Goal: Task Accomplishment & Management: Use online tool/utility

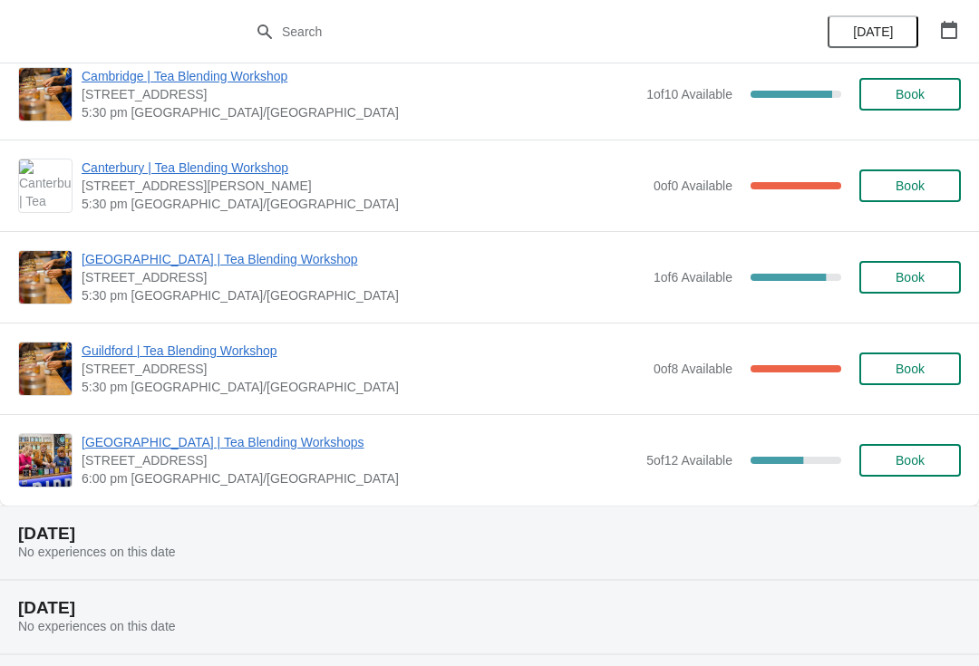
scroll to position [725, 0]
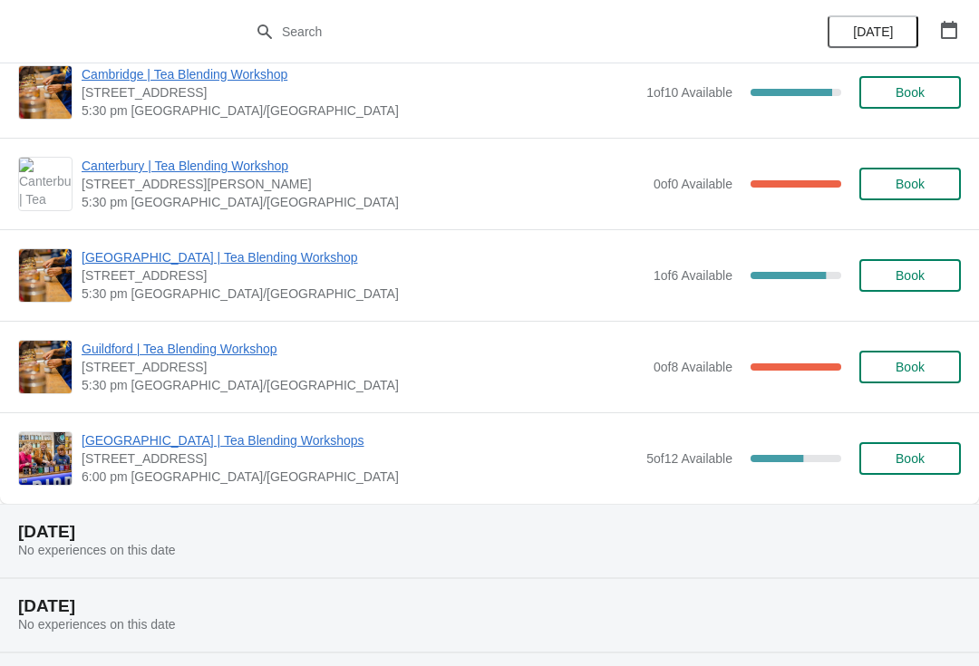
click at [381, 468] on span "6:00 pm [GEOGRAPHIC_DATA]/[GEOGRAPHIC_DATA]" at bounding box center [359, 477] width 555 height 18
click at [257, 441] on span "[GEOGRAPHIC_DATA] | Tea Blending Workshops" at bounding box center [359, 440] width 555 height 18
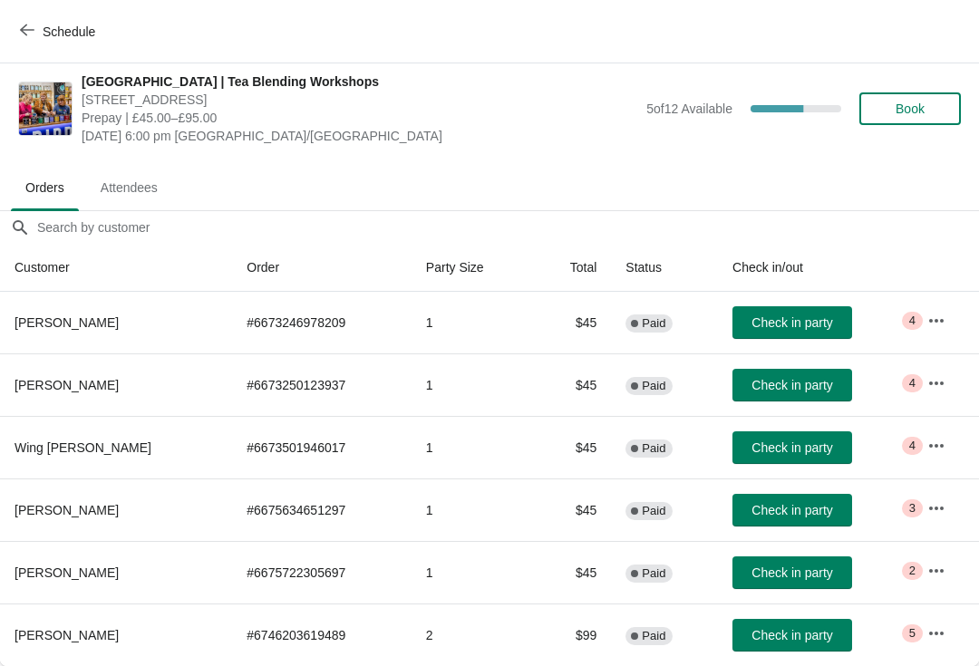
scroll to position [9, 0]
click at [935, 320] on icon "button" at bounding box center [936, 321] width 18 height 18
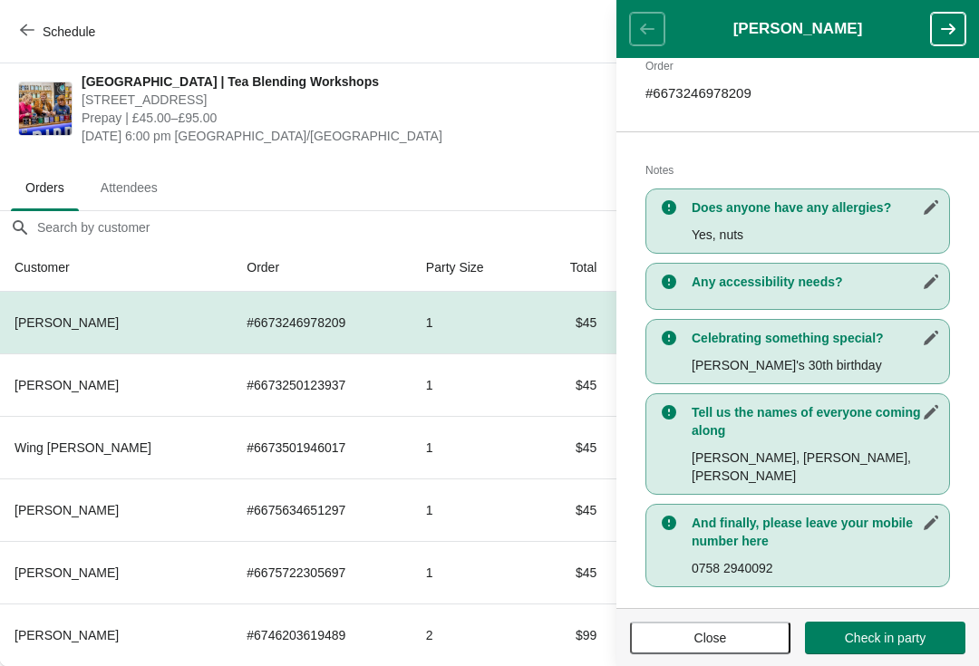
scroll to position [296, 0]
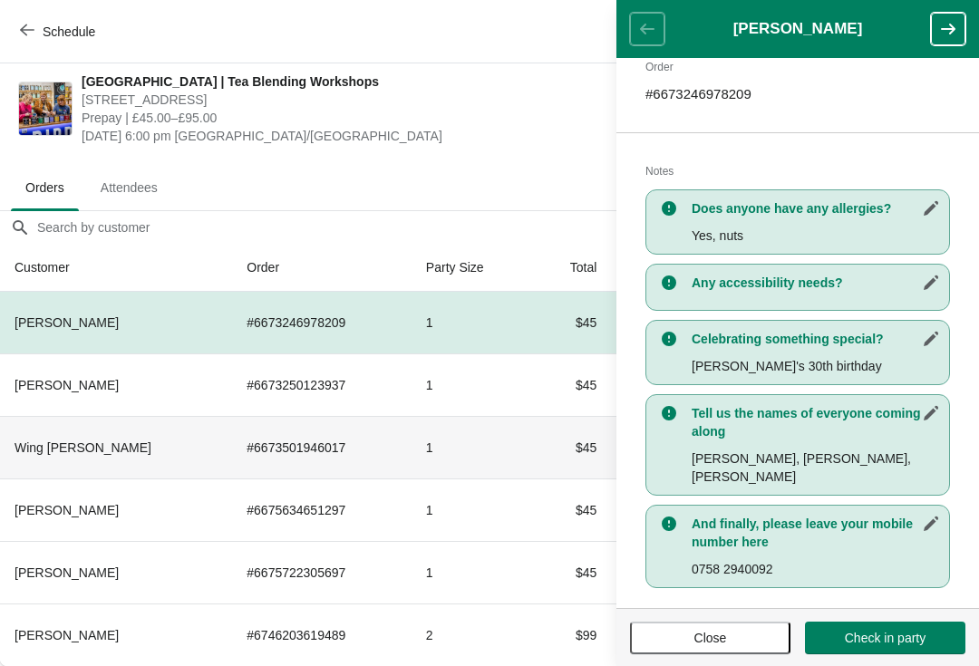
click at [431, 468] on td "1" at bounding box center [471, 447] width 121 height 63
click at [940, 37] on icon "button" at bounding box center [948, 29] width 18 height 18
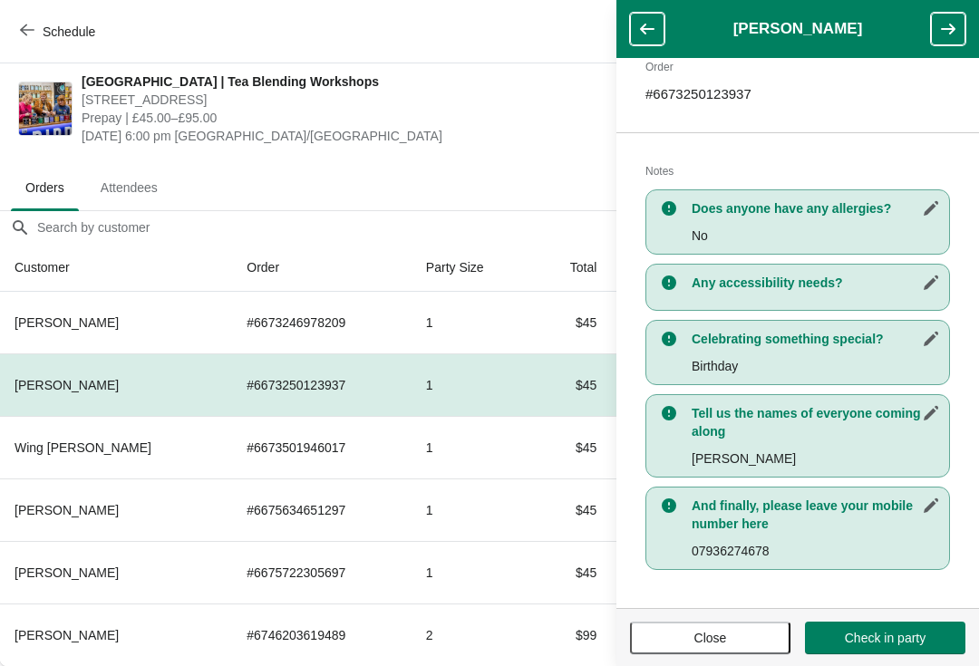
click at [950, 29] on icon "button" at bounding box center [948, 29] width 14 height 11
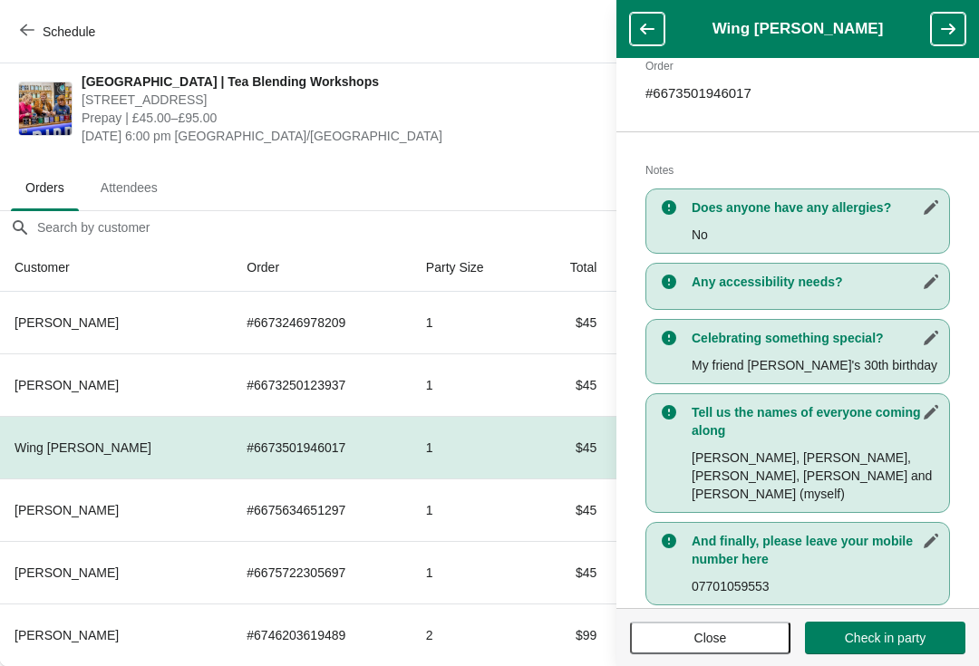
scroll to position [314, 0]
click at [932, 31] on button "button" at bounding box center [948, 29] width 34 height 33
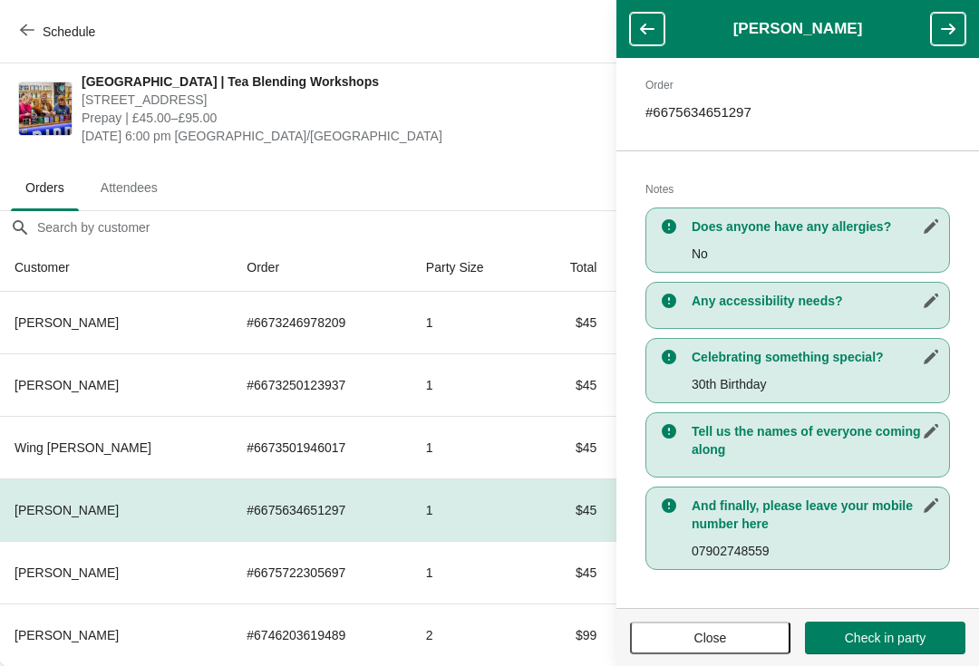
scroll to position [278, 0]
click at [947, 26] on icon "button" at bounding box center [948, 29] width 18 height 18
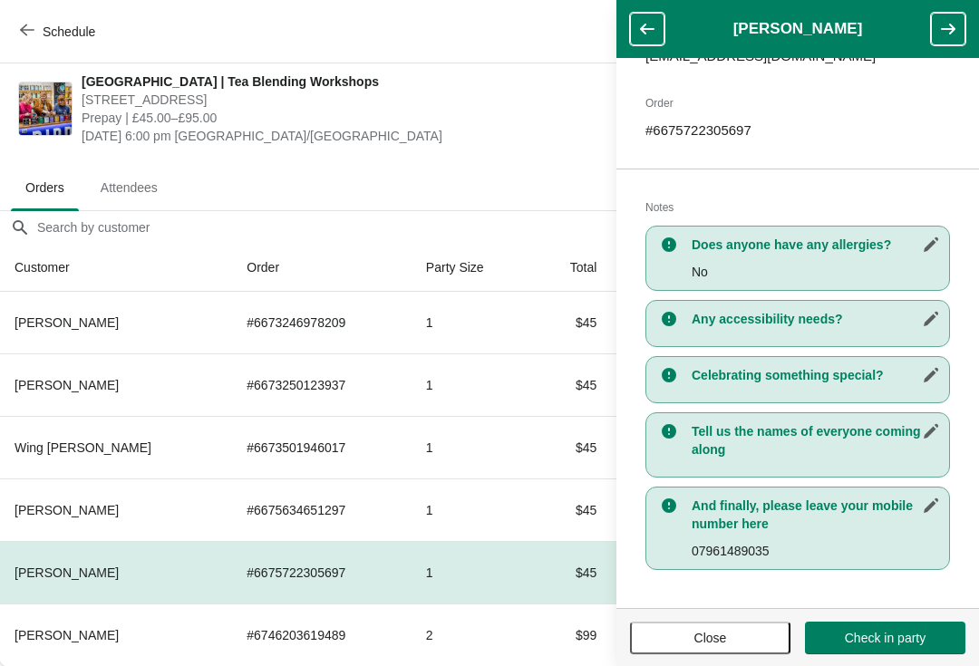
scroll to position [261, 0]
click at [943, 34] on icon "button" at bounding box center [948, 29] width 18 height 18
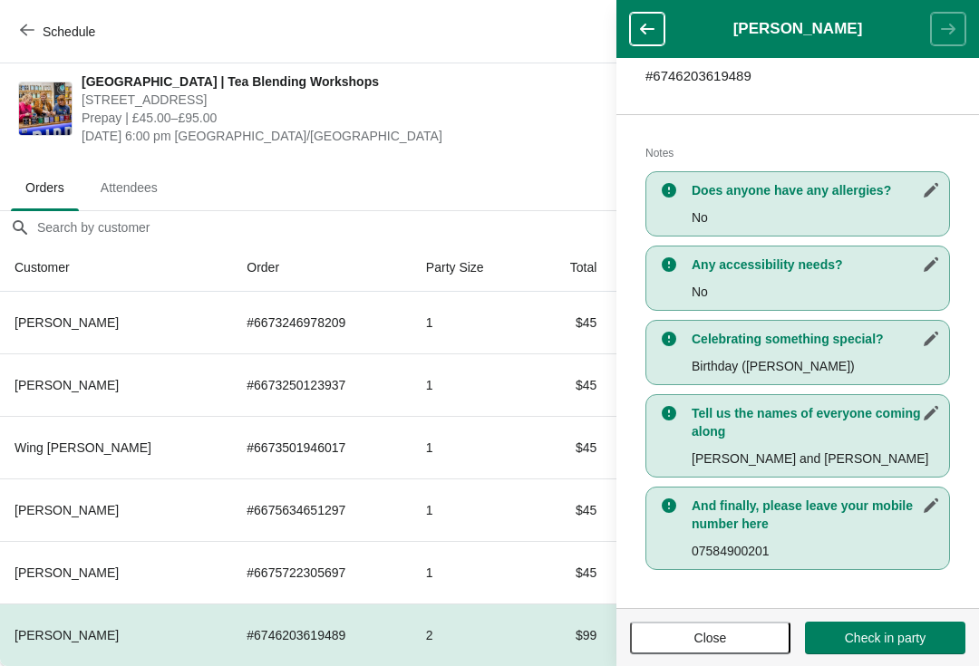
scroll to position [314, 0]
click at [936, 34] on header "[PERSON_NAME]" at bounding box center [797, 29] width 362 height 58
click at [651, 650] on button "Close" at bounding box center [710, 638] width 160 height 33
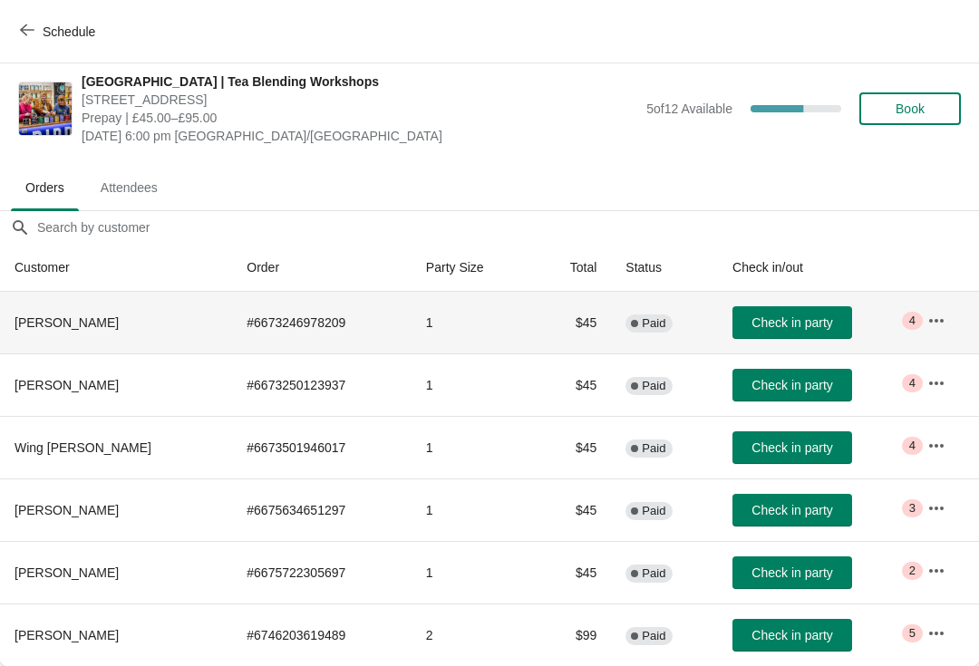
click at [530, 328] on td "1" at bounding box center [471, 323] width 121 height 62
click at [934, 324] on icon "button" at bounding box center [936, 321] width 18 height 18
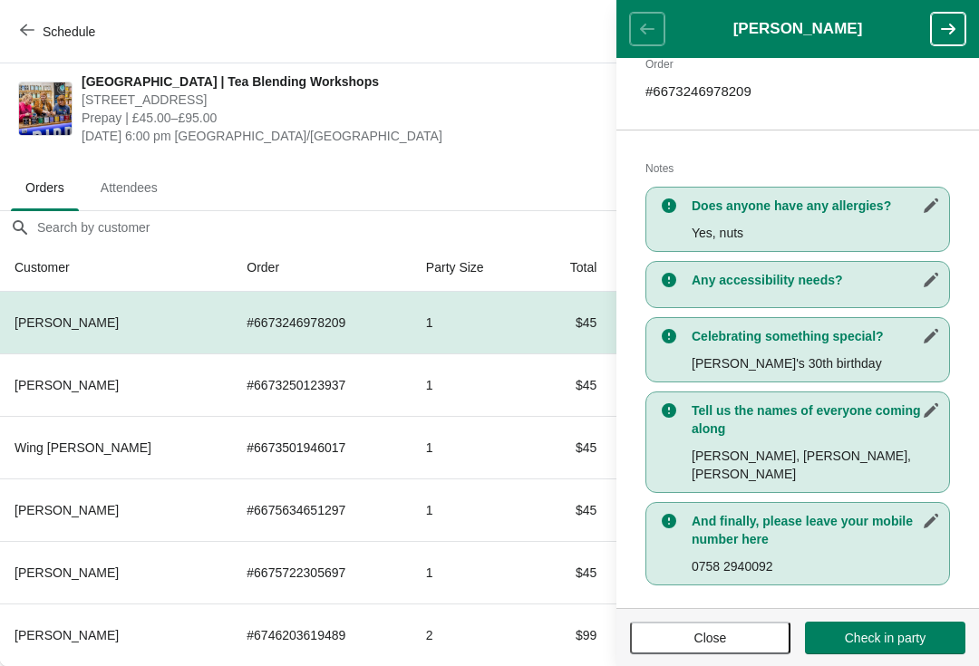
scroll to position [296, 0]
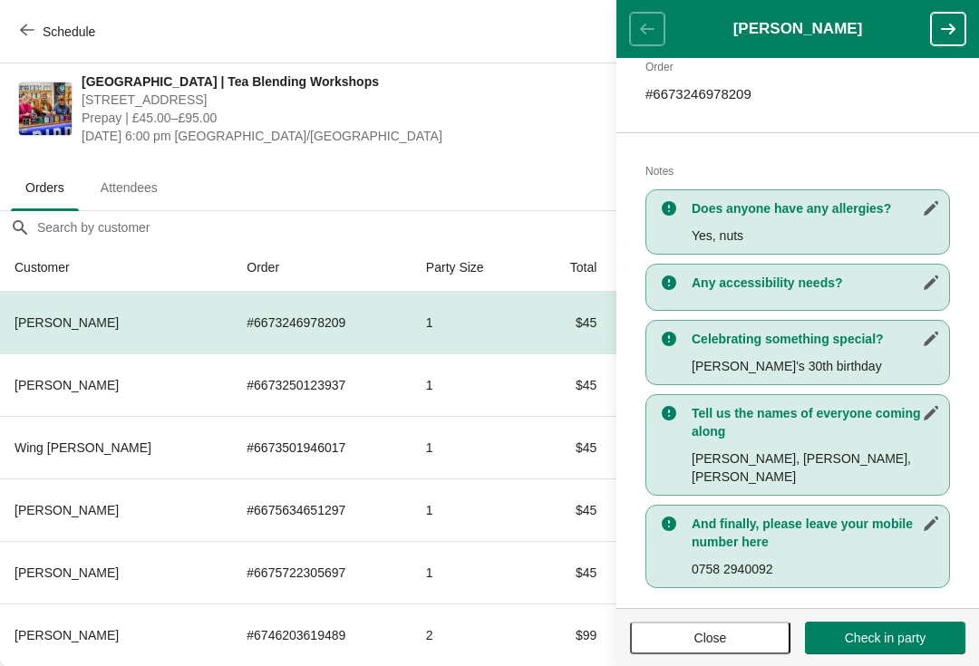
click at [702, 624] on button "Close" at bounding box center [710, 638] width 160 height 33
